Goal: Information Seeking & Learning: Check status

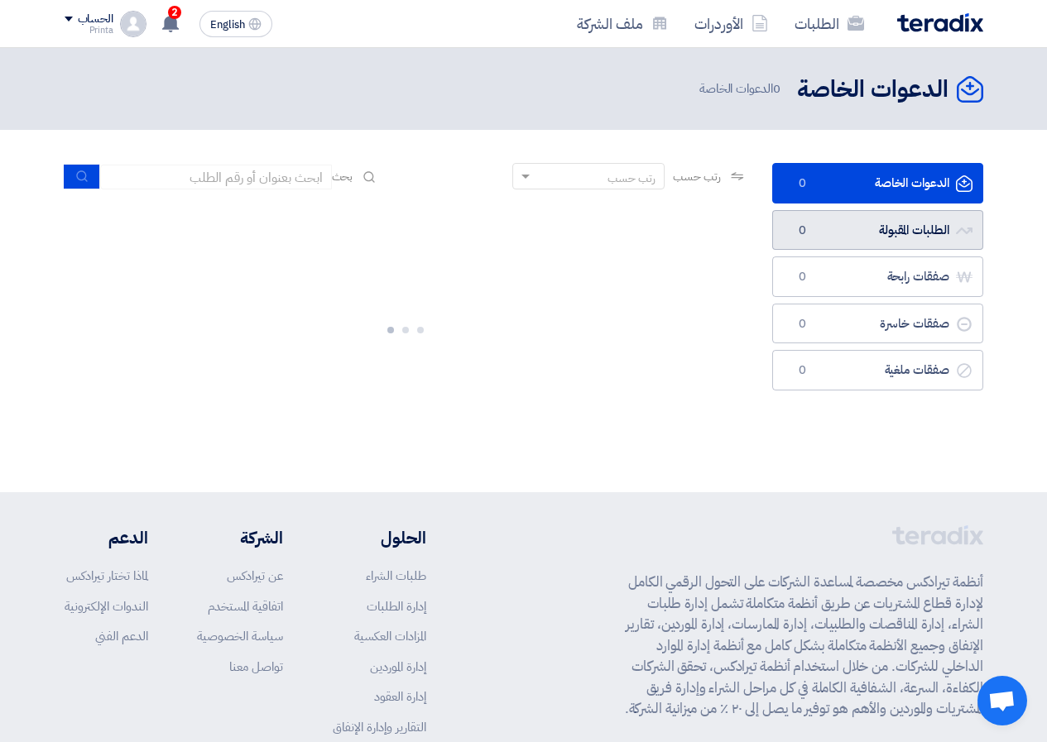
click at [862, 243] on link "الطلبات المقبولة الطلبات المقبولة 0" at bounding box center [877, 230] width 211 height 41
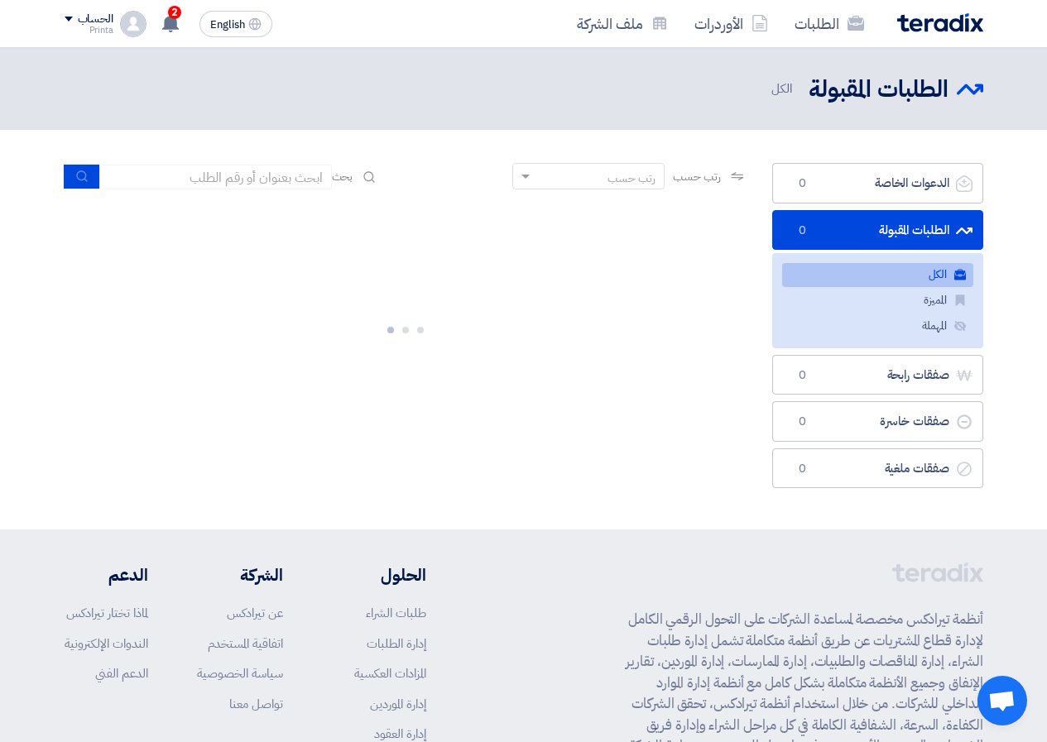
click at [900, 276] on link "الكل الكل" at bounding box center [877, 275] width 191 height 24
click at [902, 184] on link "الدعوات الخاصة الدعوات الخاصة 0" at bounding box center [877, 183] width 211 height 41
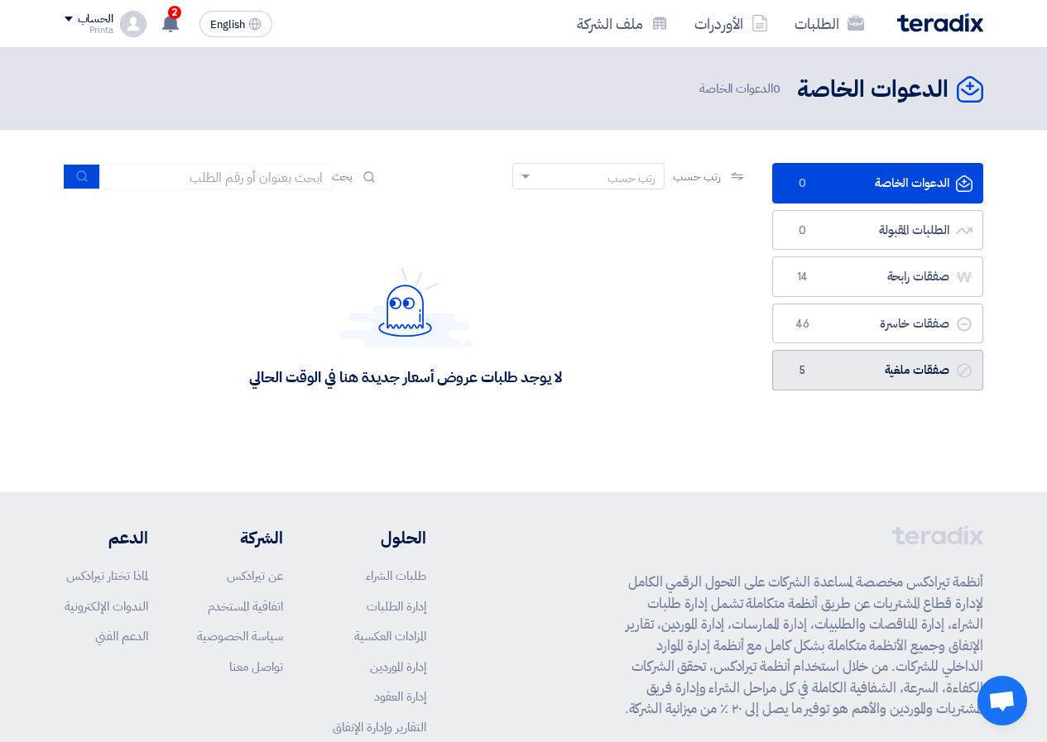
click at [823, 368] on link "صفقات ملغية صفقات ملغية 5" at bounding box center [877, 370] width 211 height 41
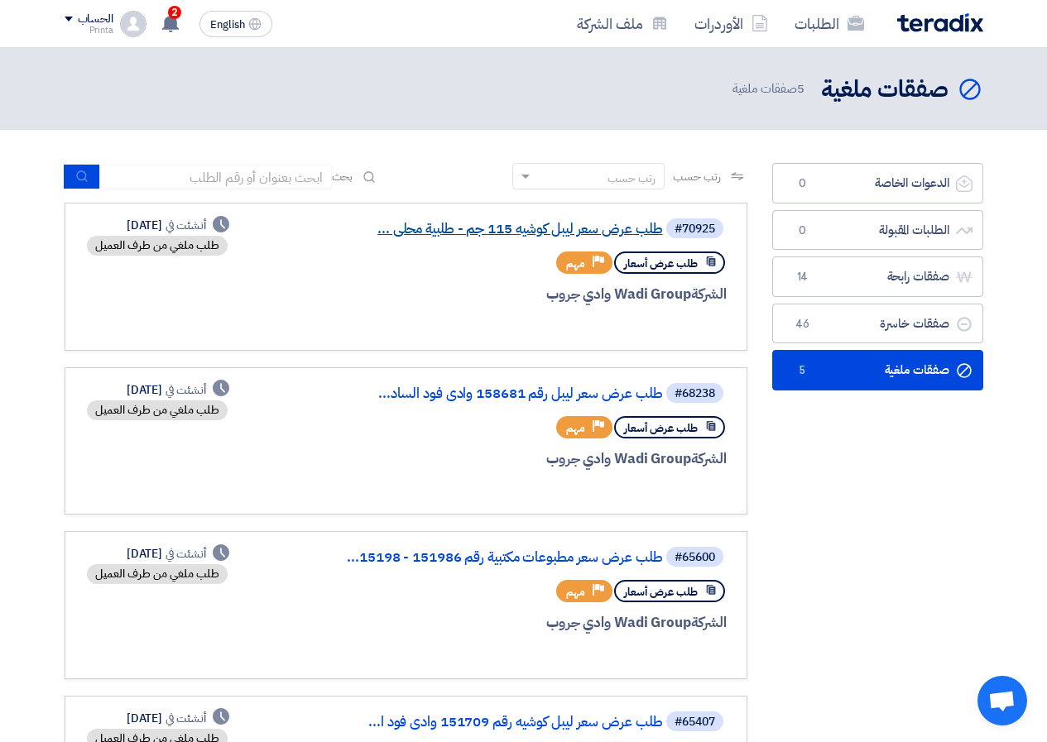
click at [508, 228] on link "طلب عرض سعر ليبل كوشيه 115 جم - طلبية محلى ..." at bounding box center [497, 229] width 331 height 15
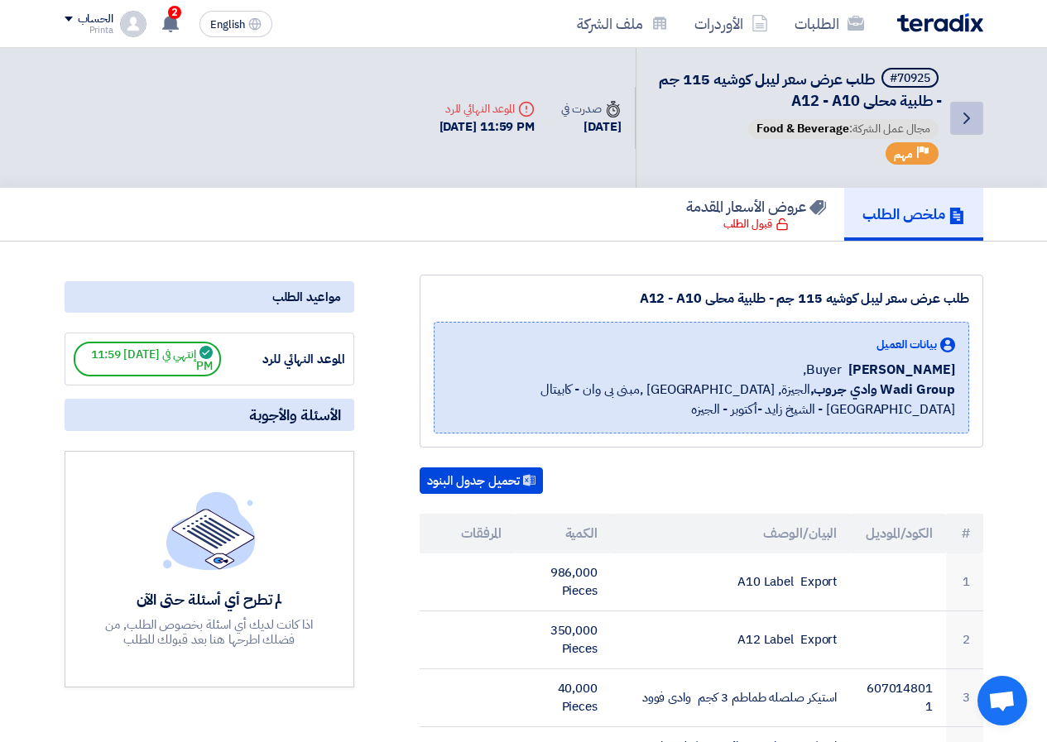
click at [968, 119] on use at bounding box center [967, 119] width 7 height 12
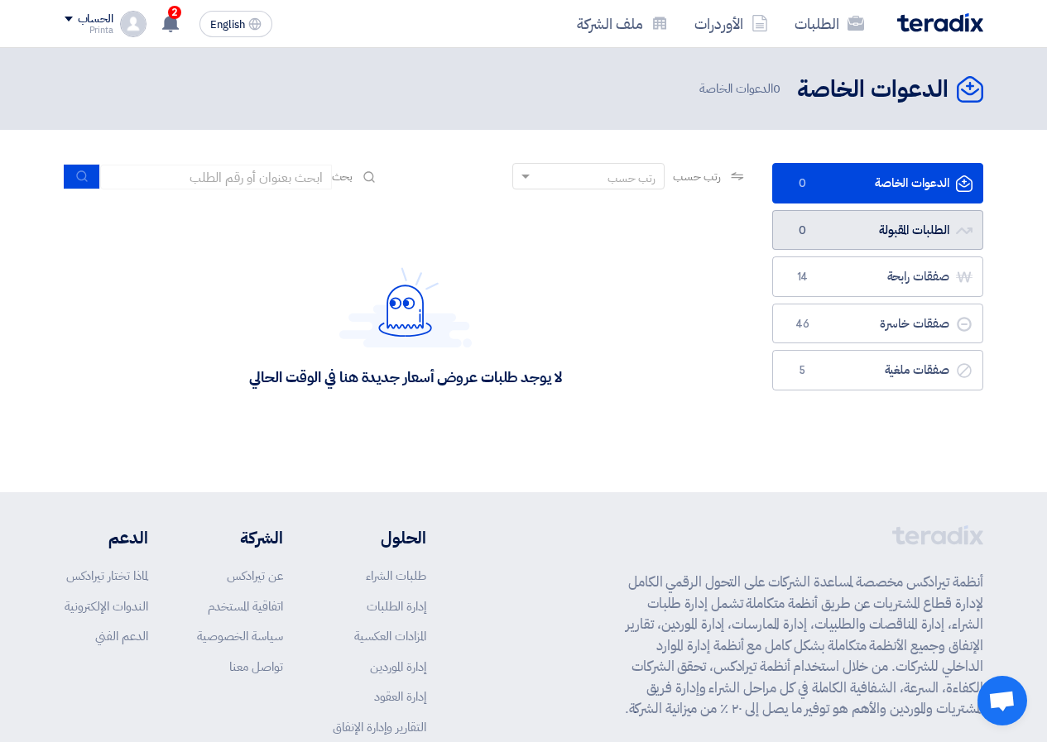
click at [911, 223] on link "الطلبات المقبولة الطلبات المقبولة 0" at bounding box center [877, 230] width 211 height 41
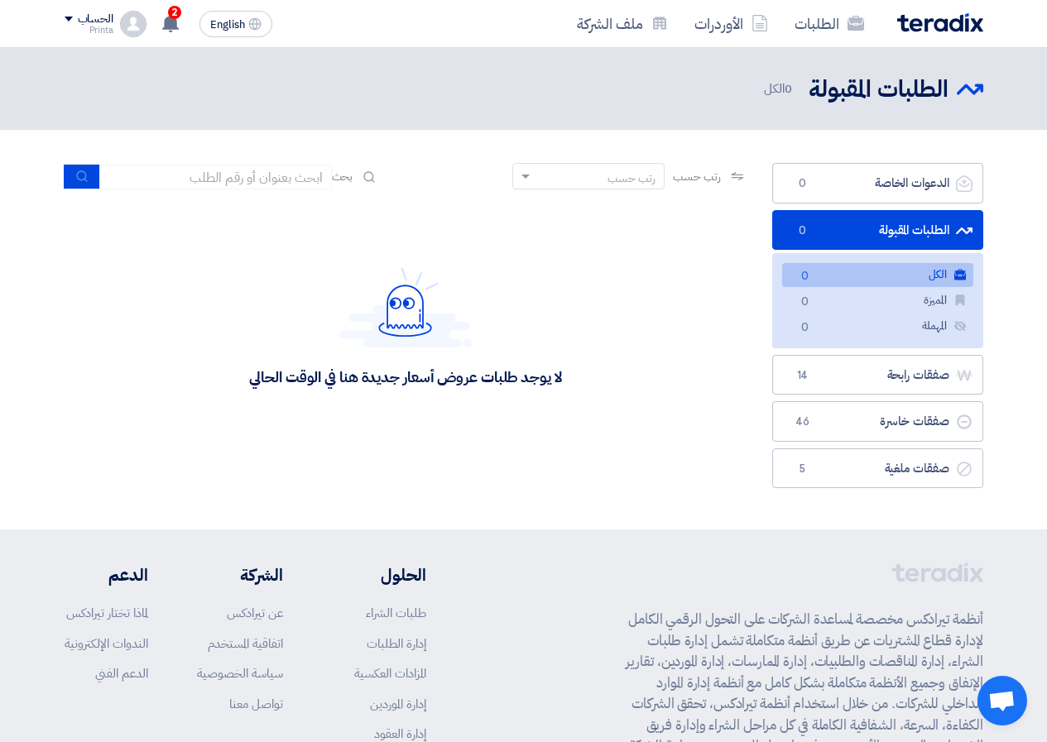
click at [895, 275] on link "الكل الكل 0" at bounding box center [877, 275] width 191 height 24
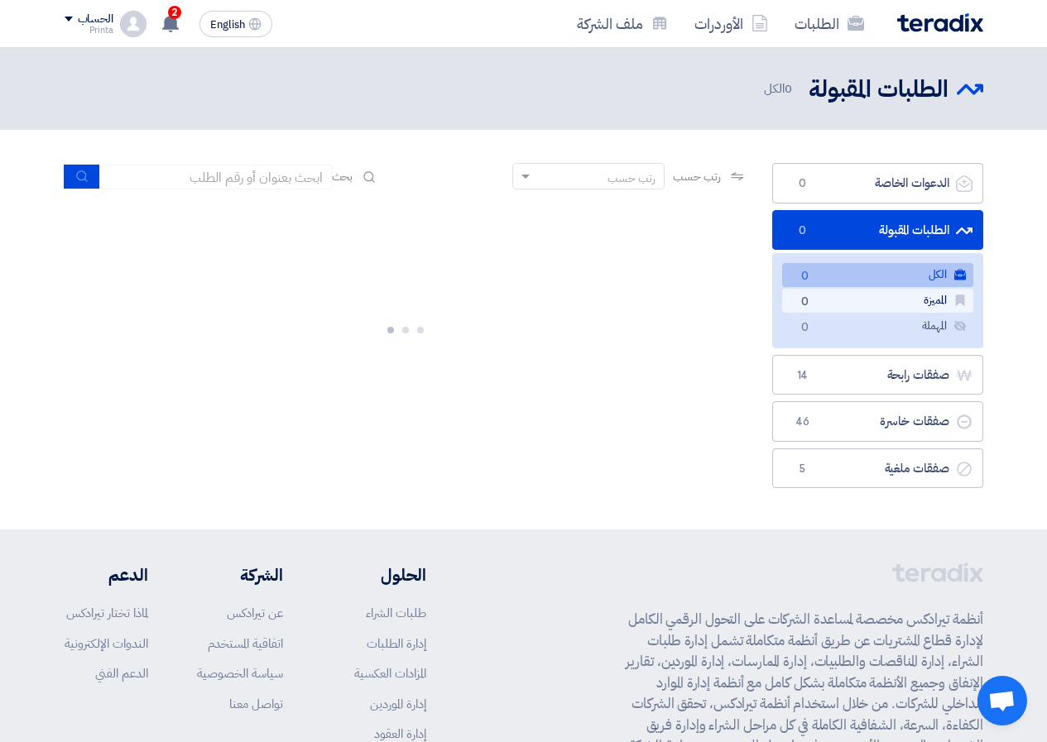
click at [901, 300] on link "المميزة المميزة 0" at bounding box center [877, 301] width 191 height 24
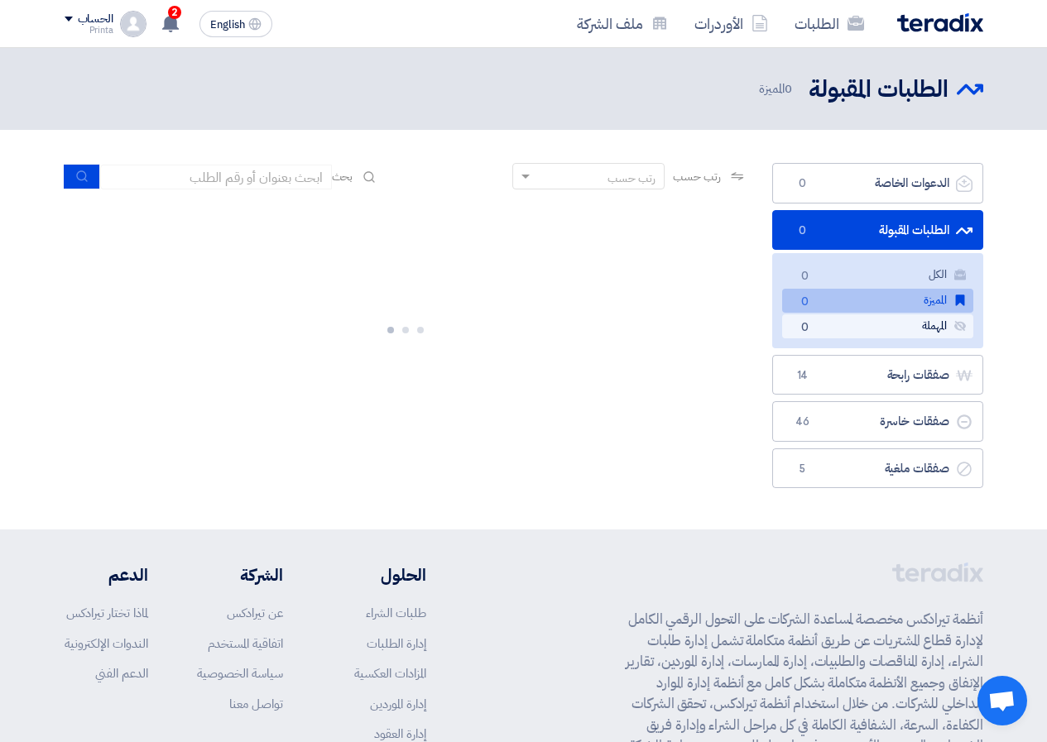
click at [906, 336] on link "المهملة المهملة 0" at bounding box center [877, 327] width 191 height 24
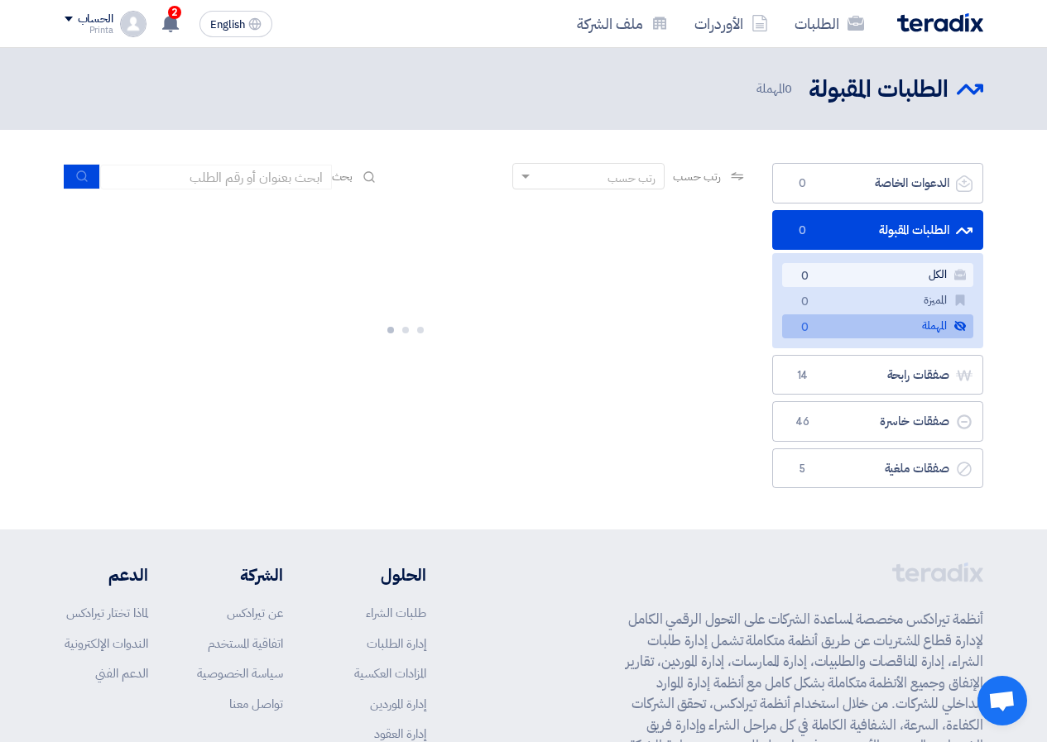
click at [893, 276] on link "الكل الكل 0" at bounding box center [877, 275] width 191 height 24
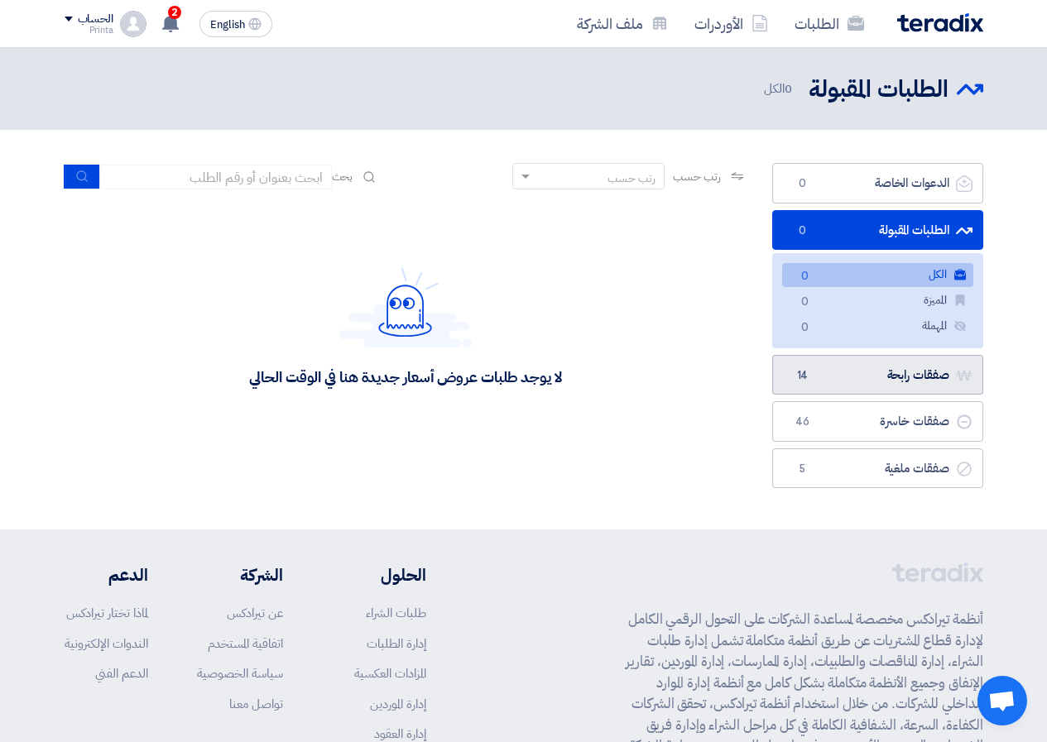
click at [890, 381] on link "صفقات رابحة صفقات رابحة 14" at bounding box center [877, 375] width 211 height 41
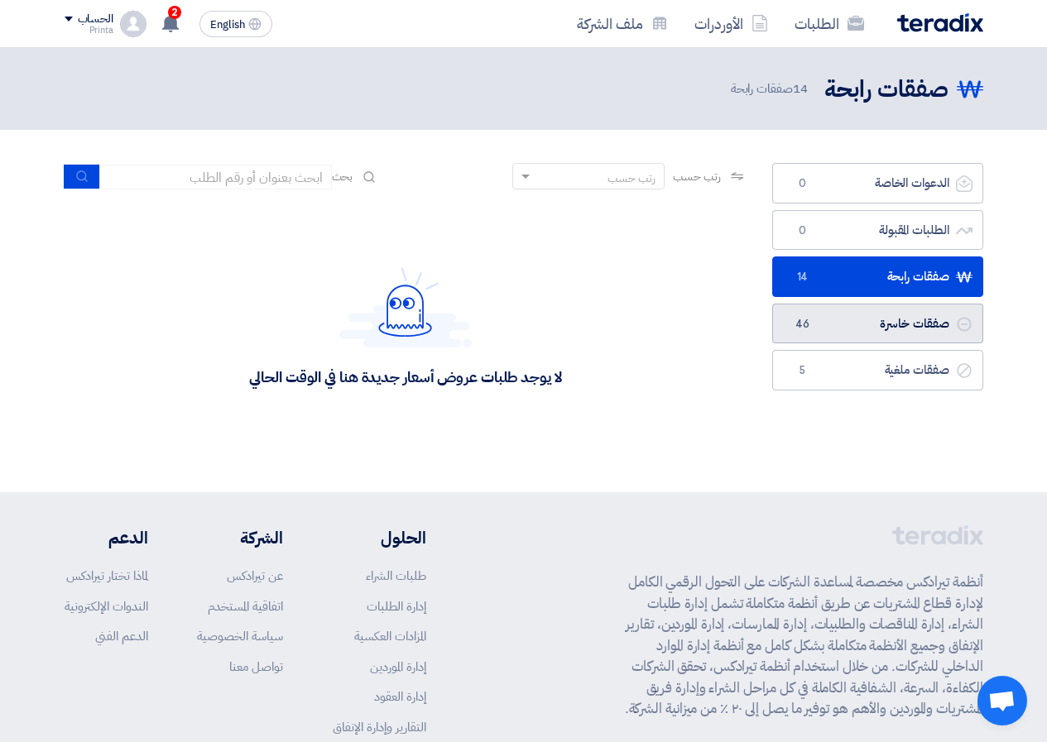
click at [868, 321] on link "صفقات خاسرة صفقات خاسرة 46" at bounding box center [877, 324] width 211 height 41
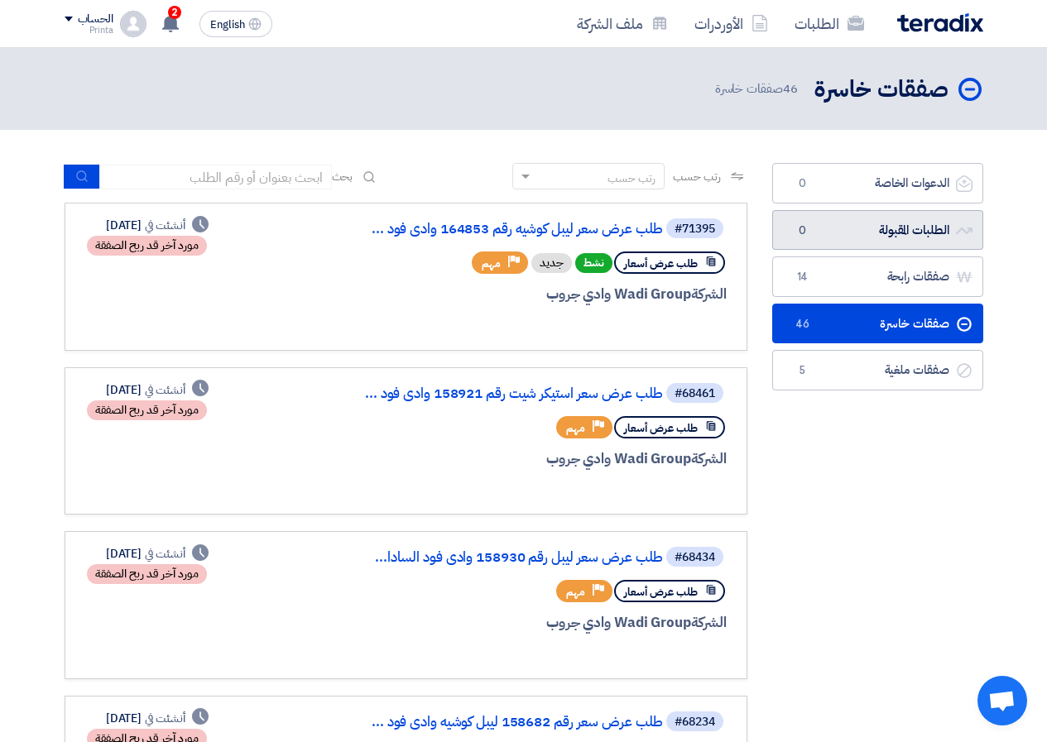
click at [878, 247] on link "الطلبات المقبولة الطلبات المقبولة 0" at bounding box center [877, 230] width 211 height 41
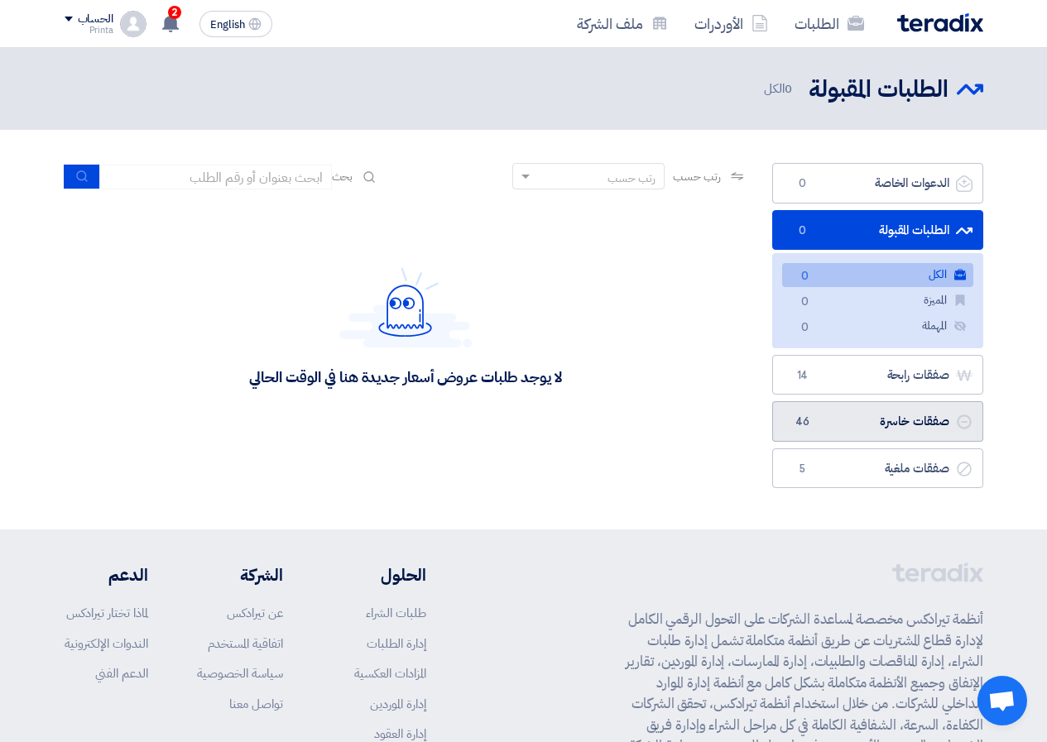
click at [863, 419] on link "صفقات خاسرة صفقات خاسرة 46" at bounding box center [877, 421] width 211 height 41
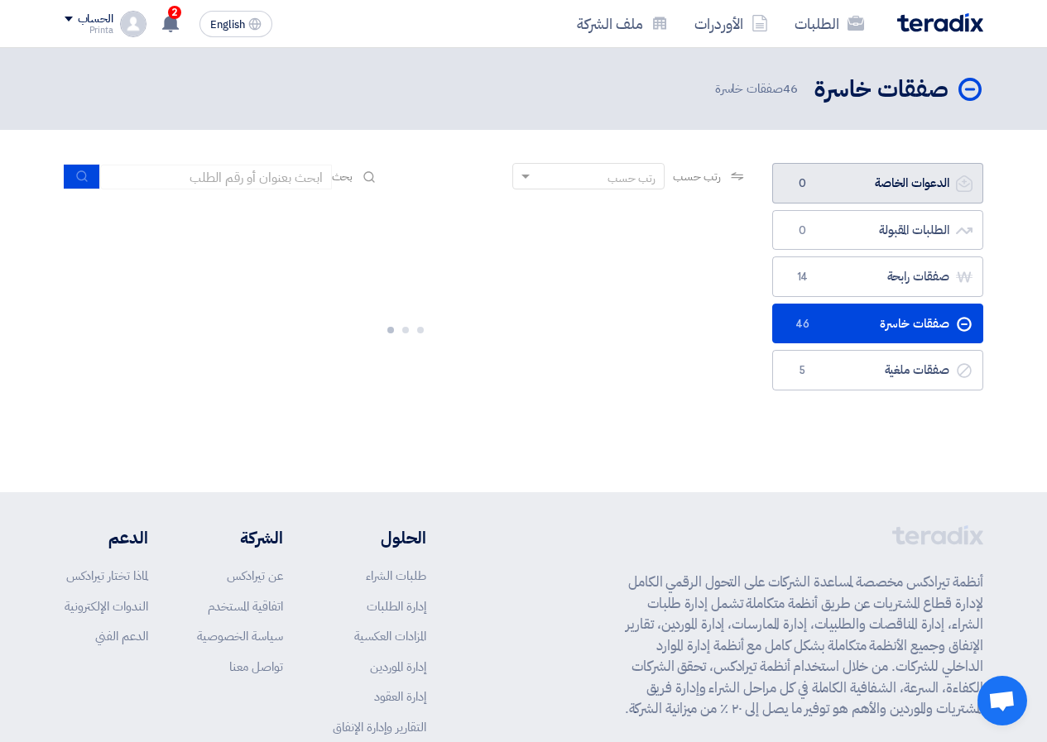
click at [881, 191] on link "الدعوات الخاصة الدعوات الخاصة 0" at bounding box center [877, 183] width 211 height 41
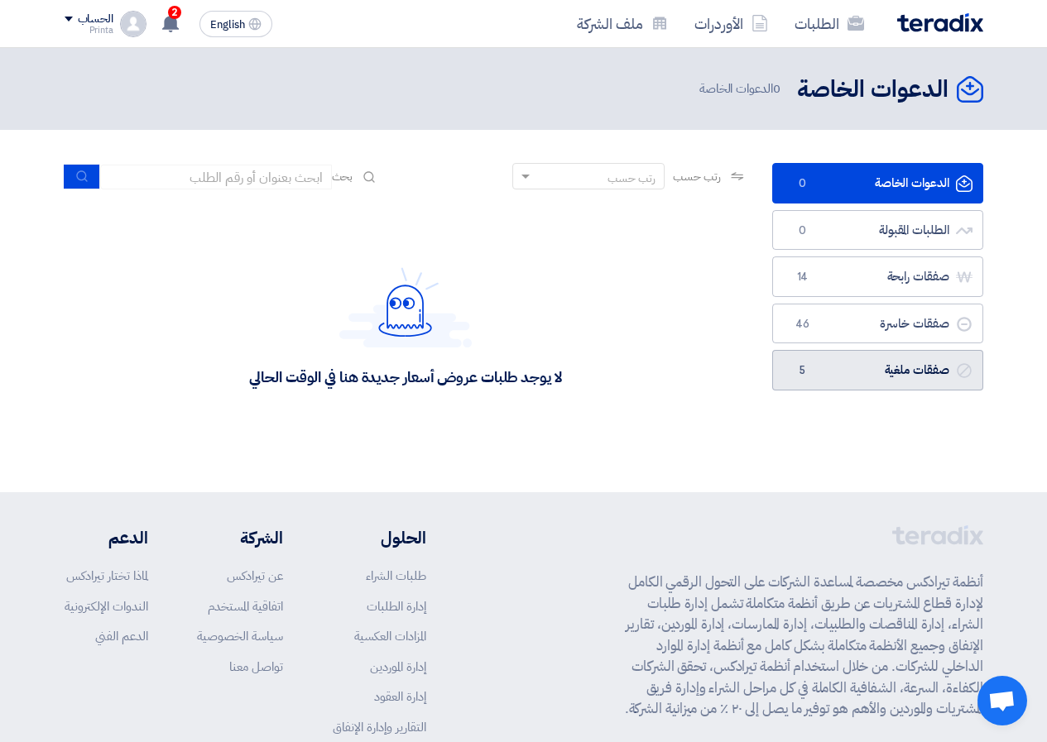
click at [901, 370] on link "صفقات ملغية صفقات ملغية 5" at bounding box center [877, 370] width 211 height 41
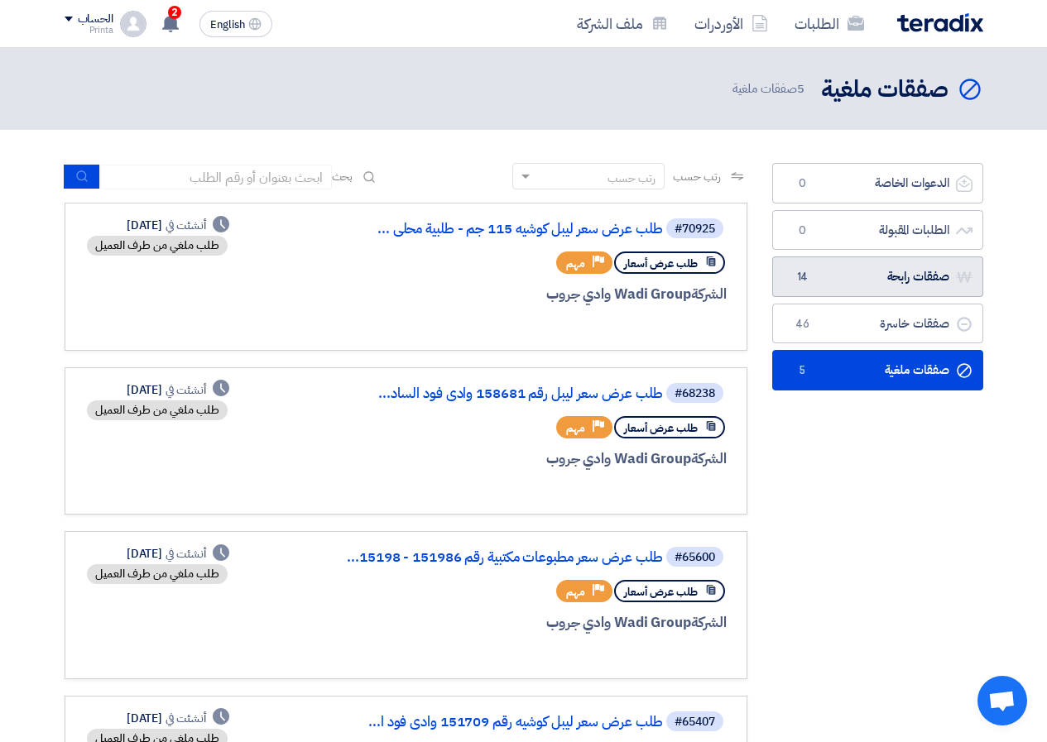
click at [857, 286] on link "صفقات رابحة صفقات رابحة 14" at bounding box center [877, 277] width 211 height 41
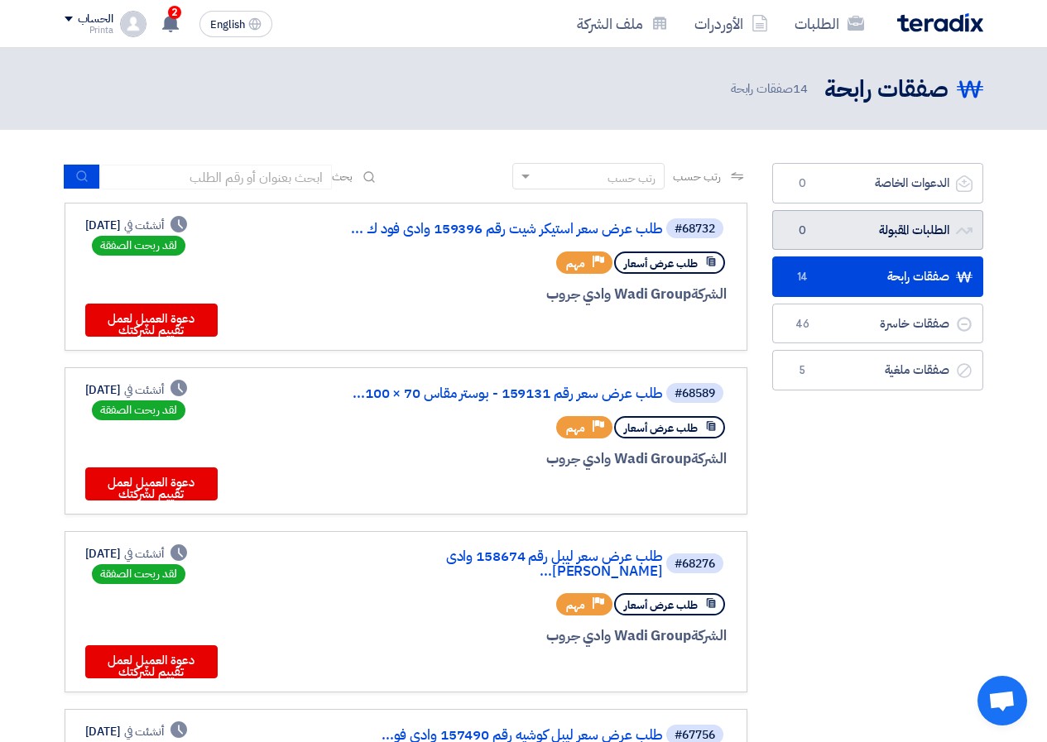
click at [857, 247] on link "الطلبات المقبولة الطلبات المقبولة 0" at bounding box center [877, 230] width 211 height 41
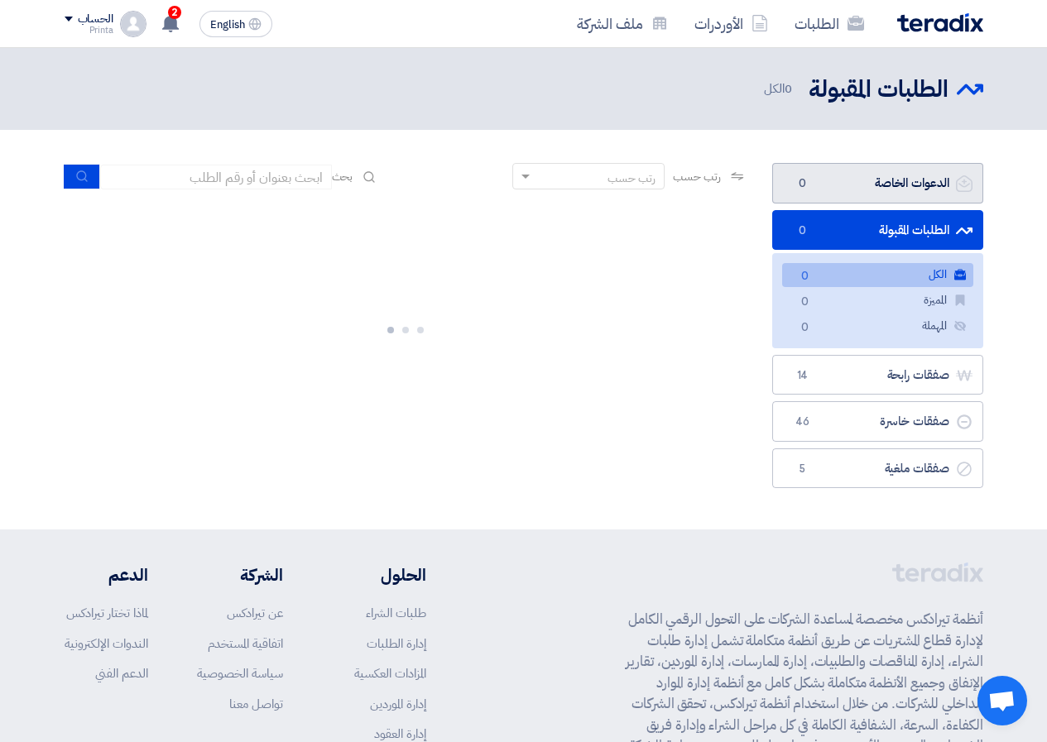
click at [853, 171] on link "الدعوات الخاصة الدعوات الخاصة 0" at bounding box center [877, 183] width 211 height 41
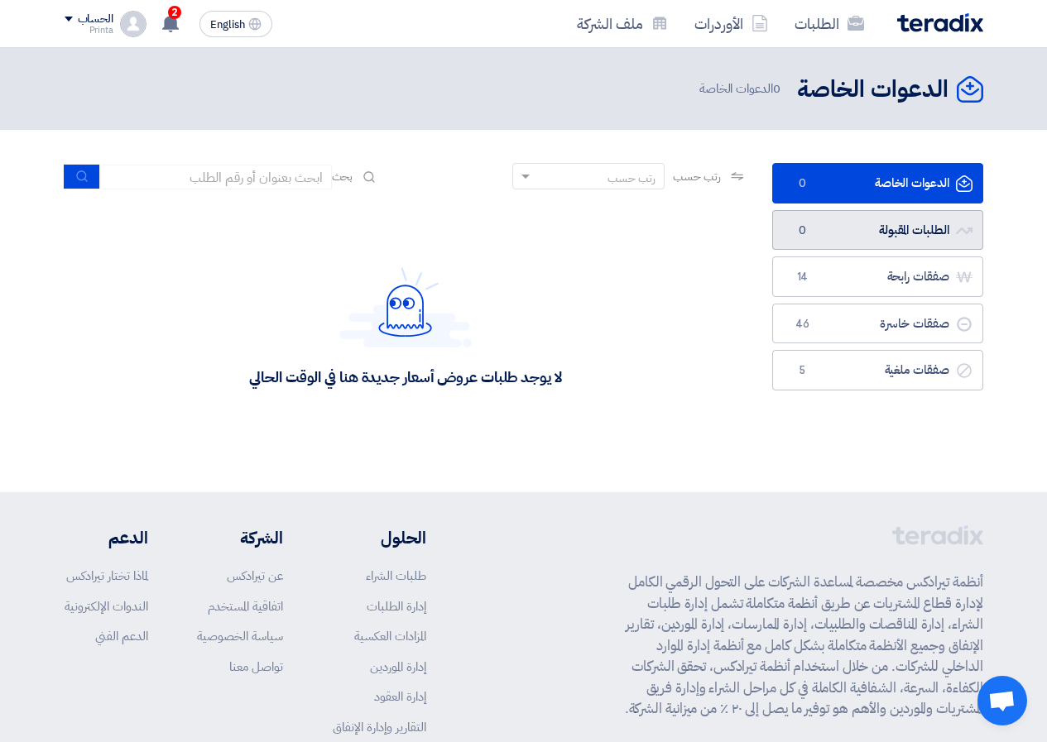
click at [849, 228] on link "الطلبات المقبولة الطلبات المقبولة 0" at bounding box center [877, 230] width 211 height 41
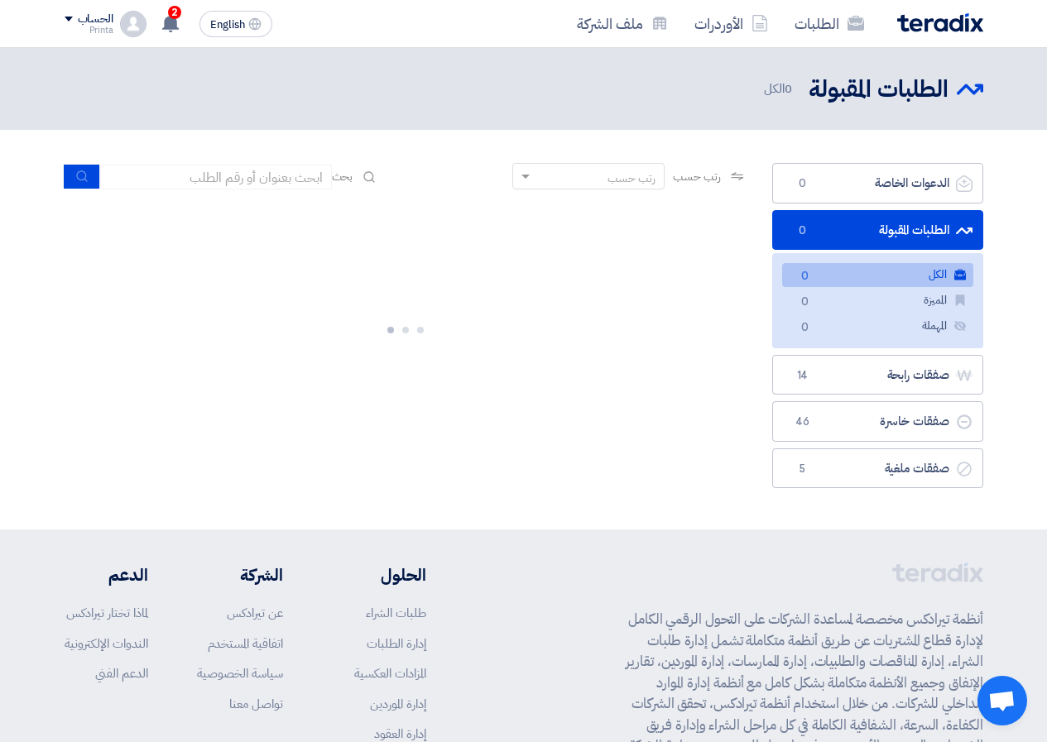
click at [843, 281] on link "الكل الكل 0" at bounding box center [877, 275] width 191 height 24
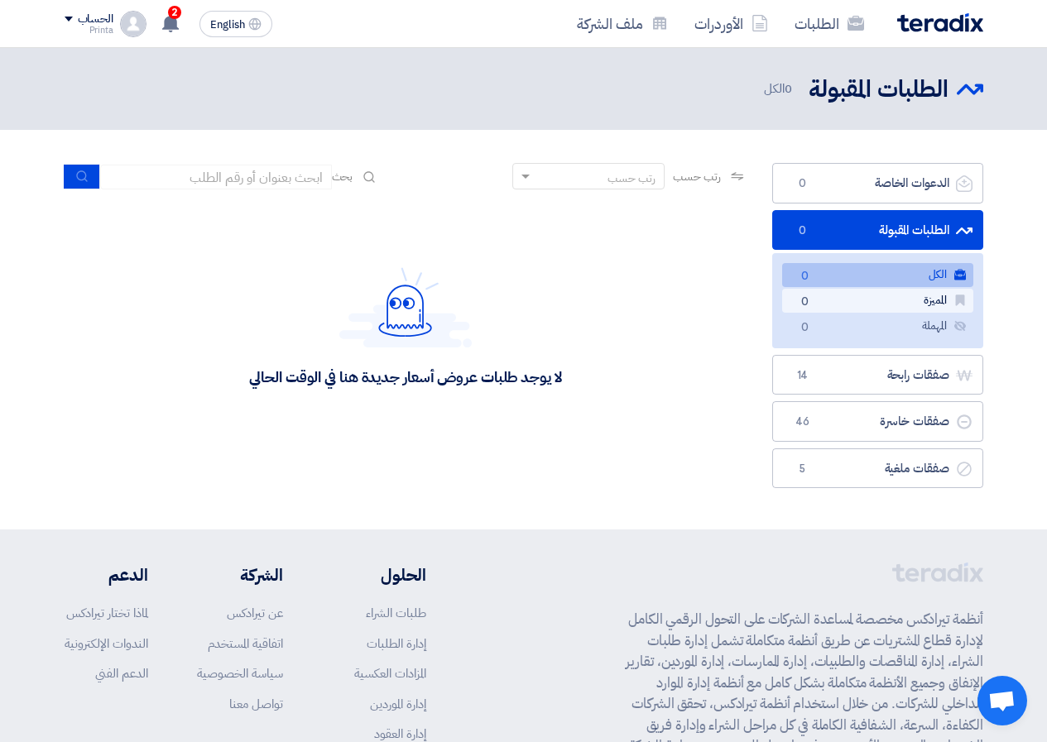
click at [841, 301] on link "المميزة المميزة 0" at bounding box center [877, 301] width 191 height 24
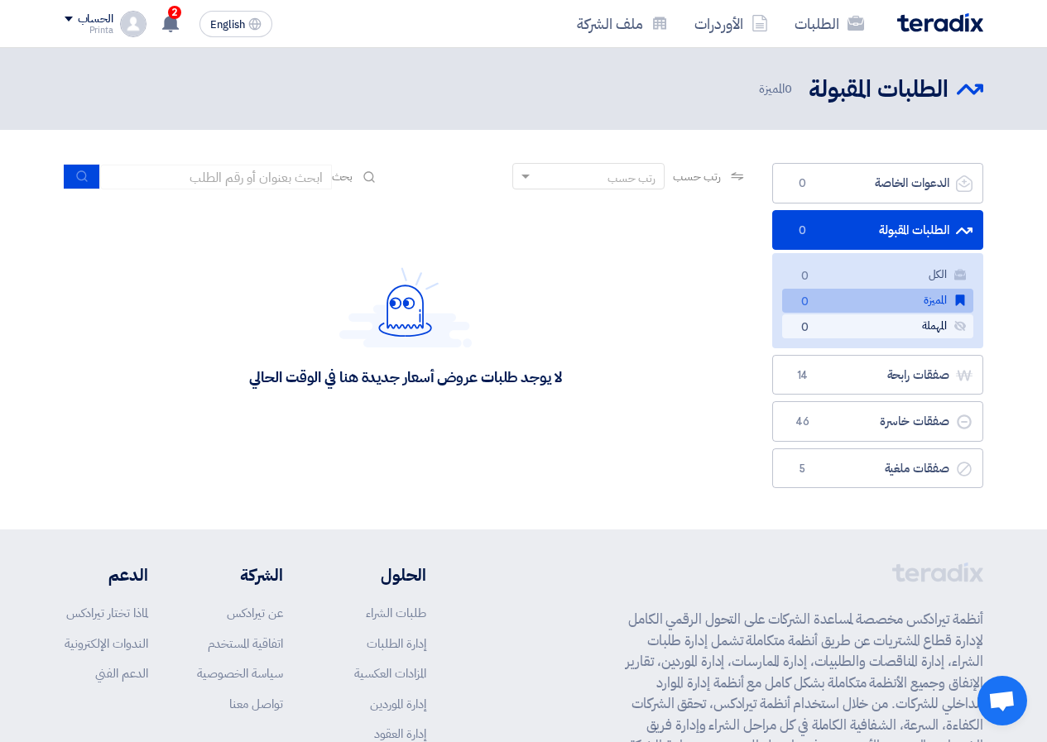
click at [839, 326] on link "المهملة المهملة 0" at bounding box center [877, 327] width 191 height 24
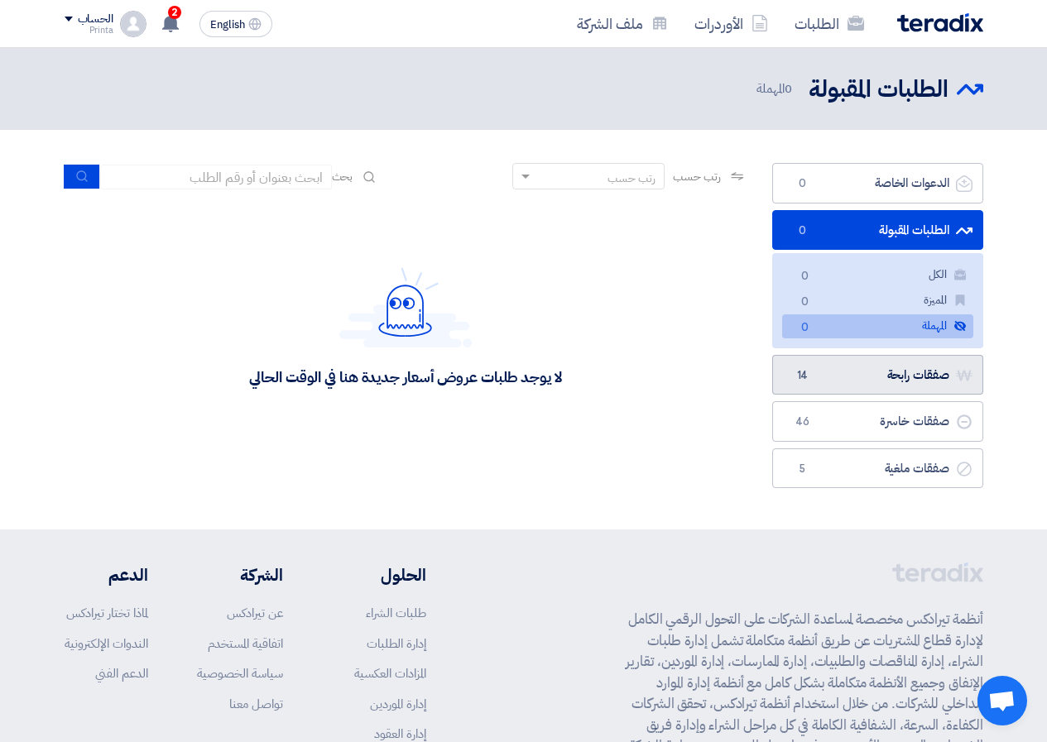
click at [879, 386] on link "صفقات رابحة صفقات رابحة 14" at bounding box center [877, 375] width 211 height 41
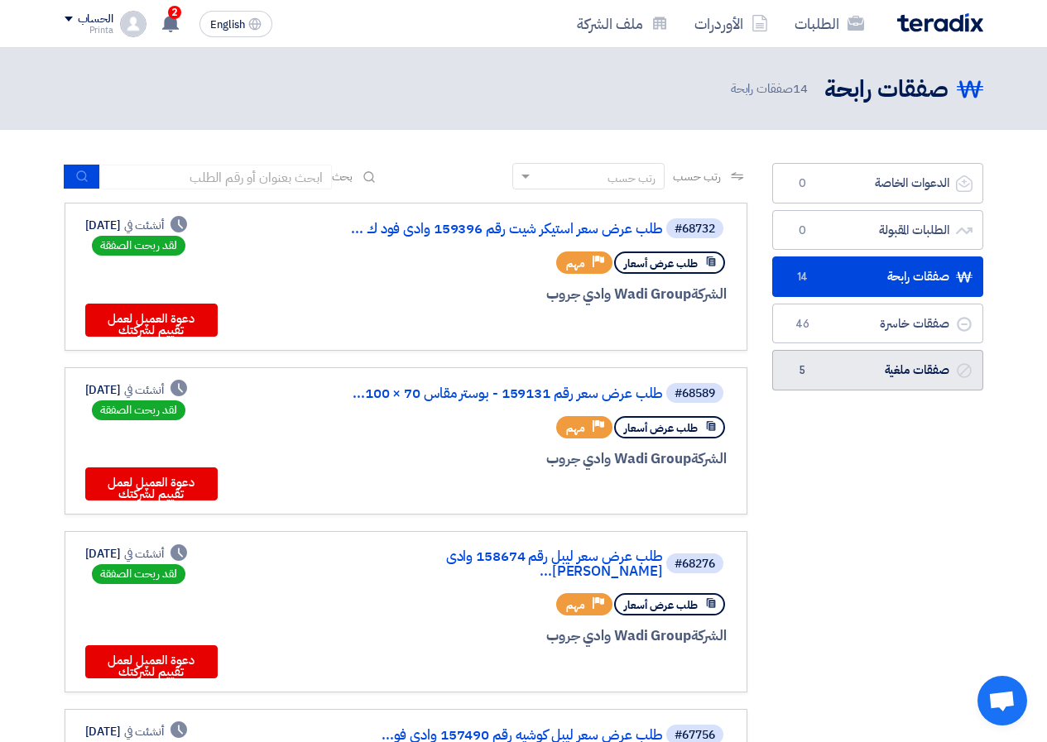
click at [873, 362] on link "صفقات ملغية صفقات ملغية 5" at bounding box center [877, 370] width 211 height 41
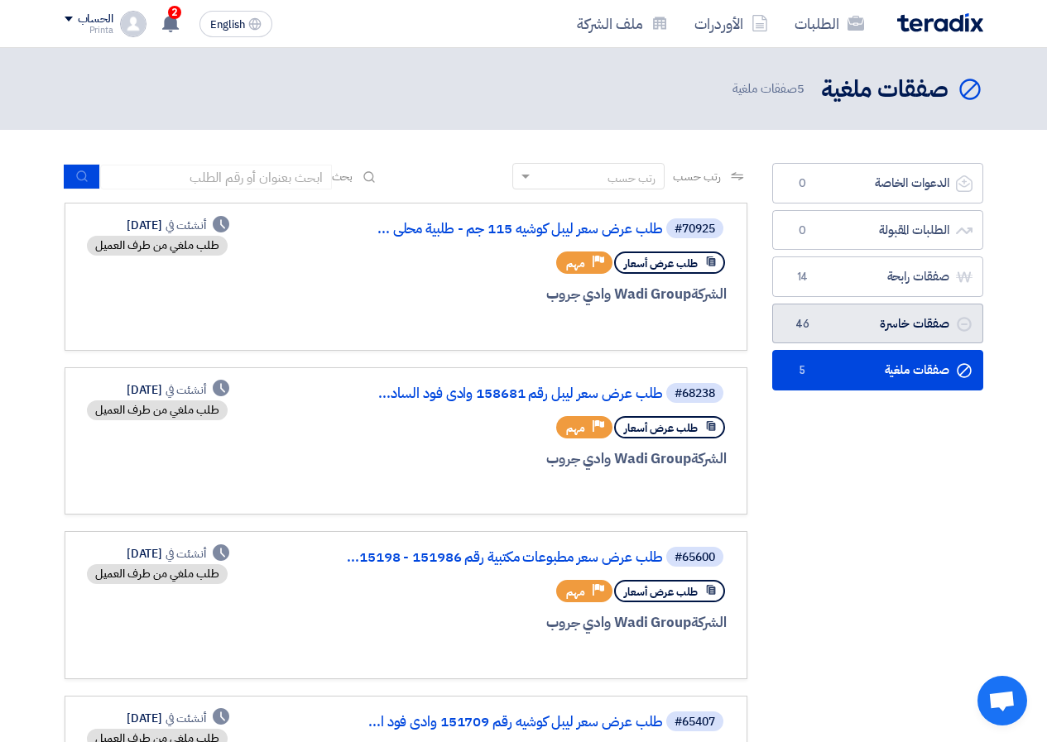
click at [845, 339] on link "صفقات خاسرة صفقات خاسرة 46" at bounding box center [877, 324] width 211 height 41
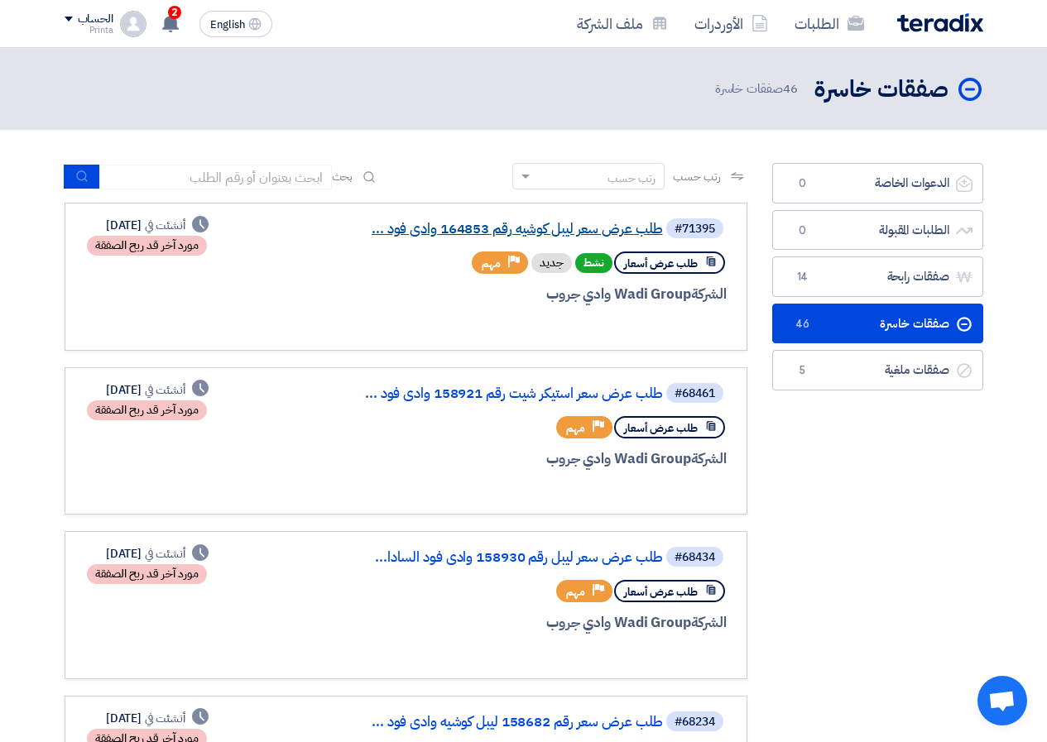
click at [495, 233] on link "طلب عرض سعر ليبل كوشيه رقم 164853 وادى فود ..." at bounding box center [497, 229] width 331 height 15
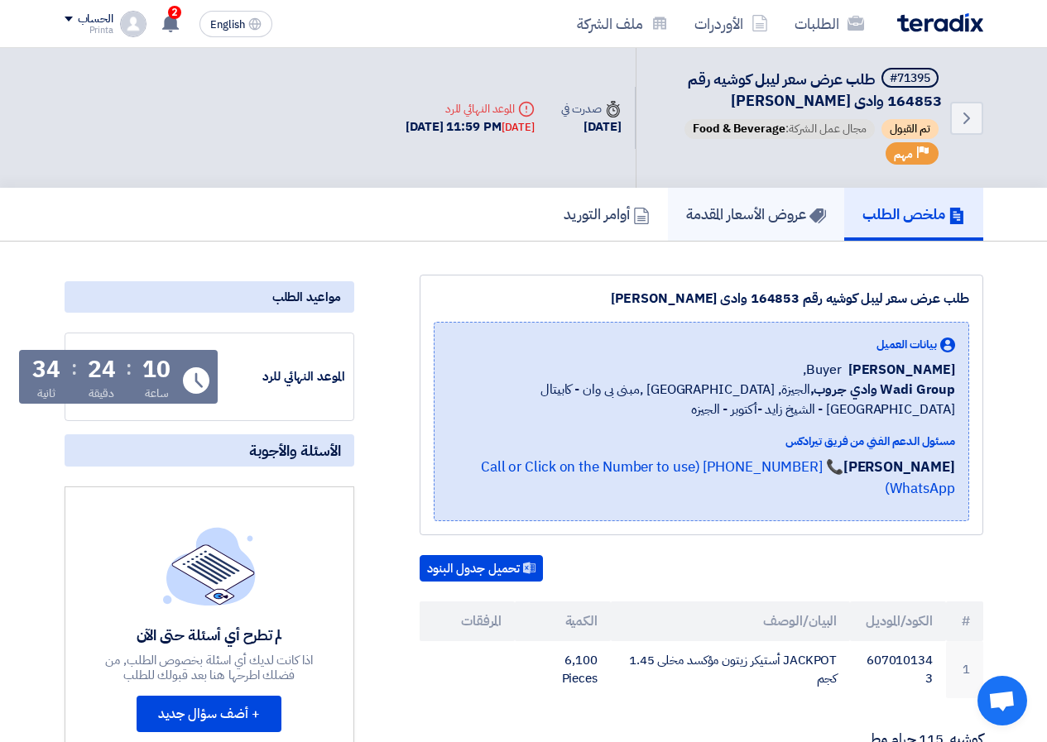
click at [787, 228] on link "عروض الأسعار المقدمة" at bounding box center [756, 214] width 176 height 53
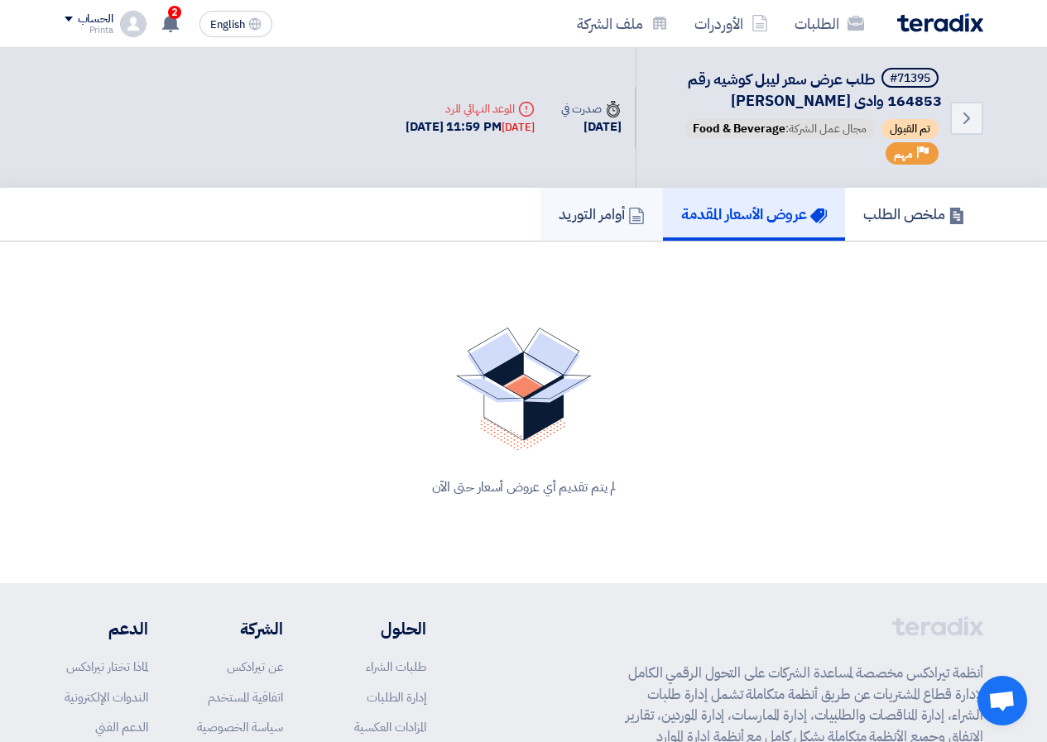
click at [611, 230] on link "أوامر التوريد" at bounding box center [602, 214] width 123 height 53
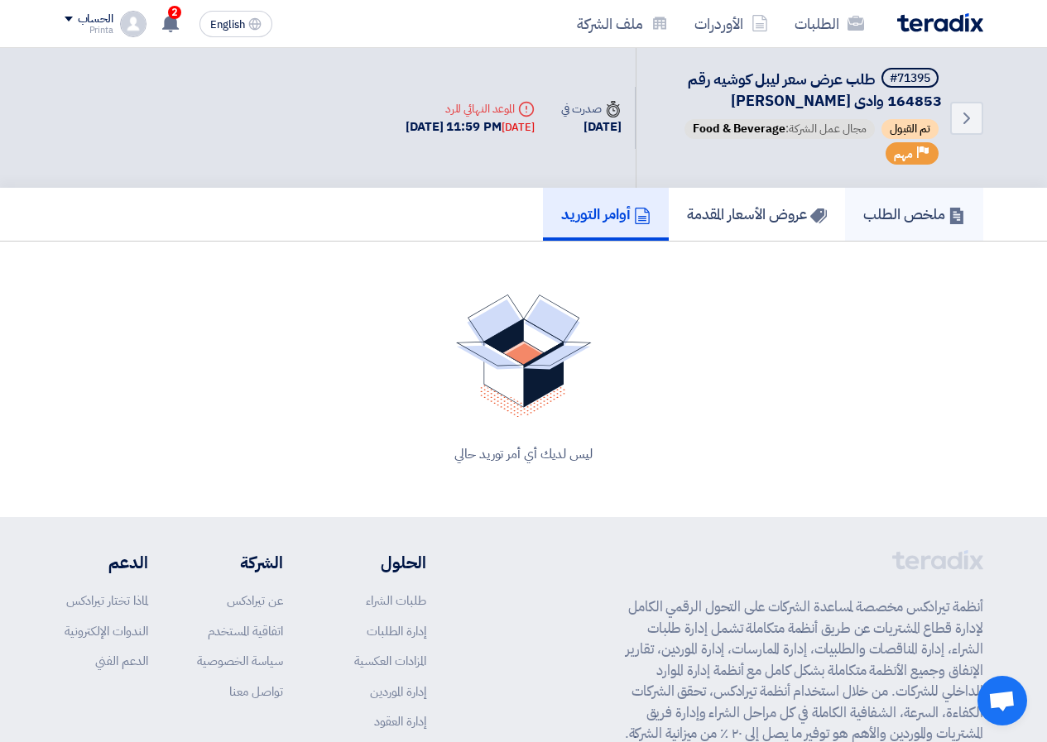
click at [896, 215] on h5 "ملخص الطلب" at bounding box center [914, 213] width 102 height 19
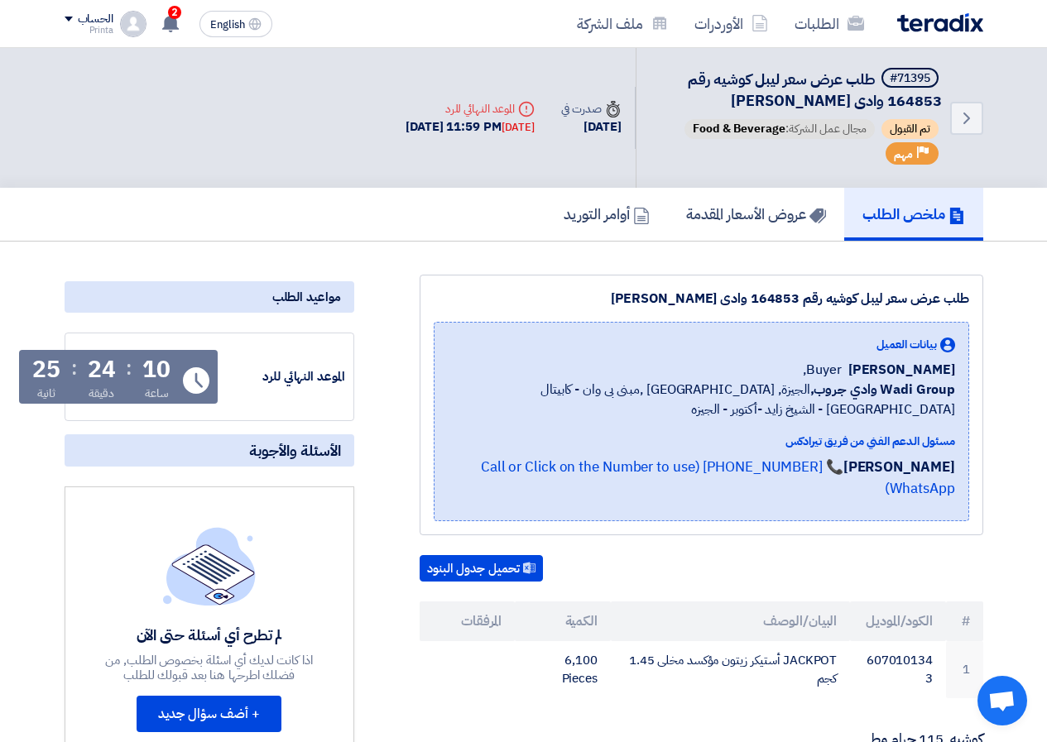
click at [435, 114] on div "Deadline الموعد النهائي للرد" at bounding box center [470, 108] width 129 height 17
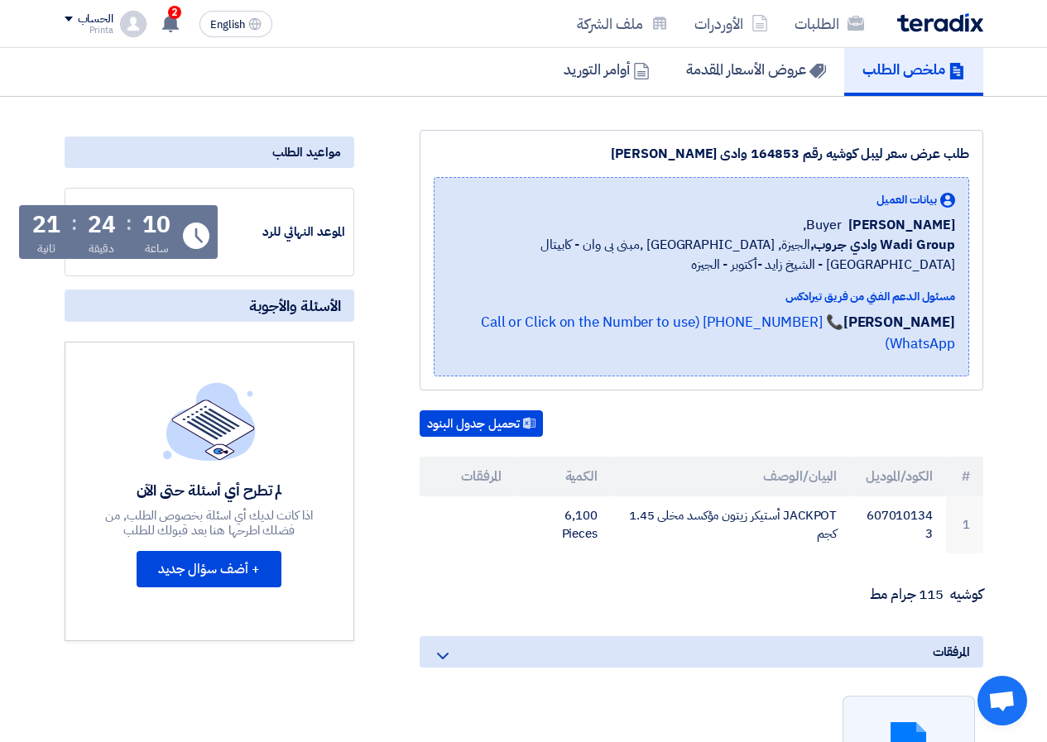
scroll to position [166, 0]
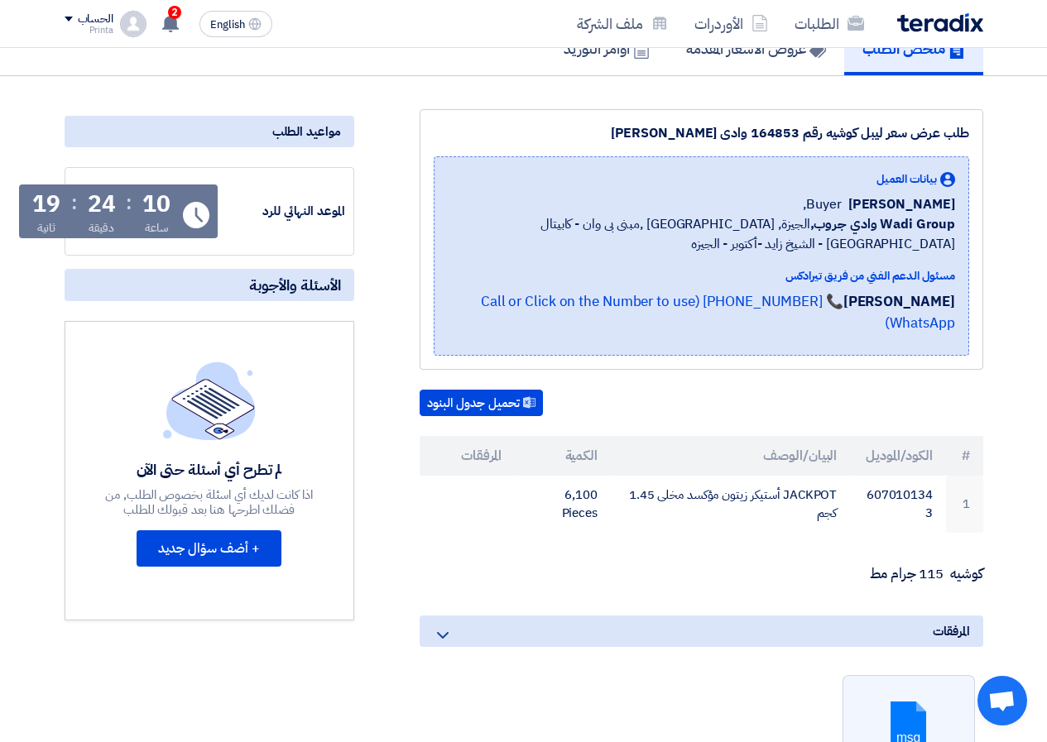
click at [161, 228] on div "ساعة" at bounding box center [157, 227] width 24 height 17
